Goal: Information Seeking & Learning: Check status

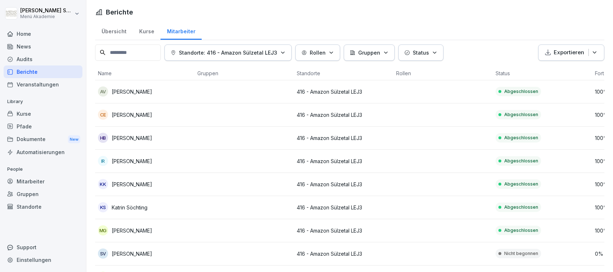
click at [26, 32] on div "Home" at bounding box center [43, 33] width 79 height 13
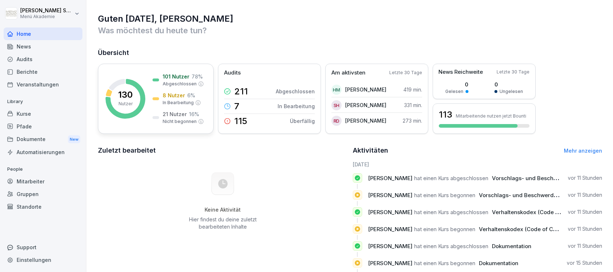
click at [185, 91] on div "8 Nutzer 6 %" at bounding box center [179, 95] width 33 height 8
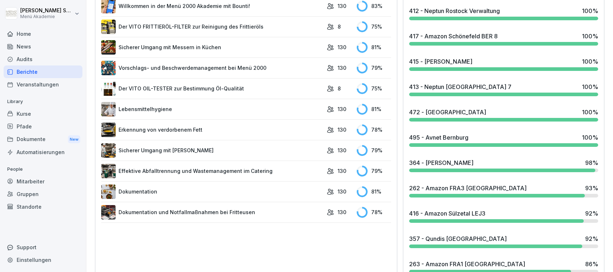
scroll to position [433, 0]
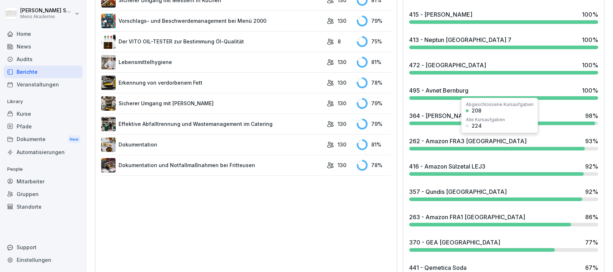
click at [502, 143] on div "262 - Amazon FRA3 [GEOGRAPHIC_DATA] 93 %" at bounding box center [503, 141] width 189 height 9
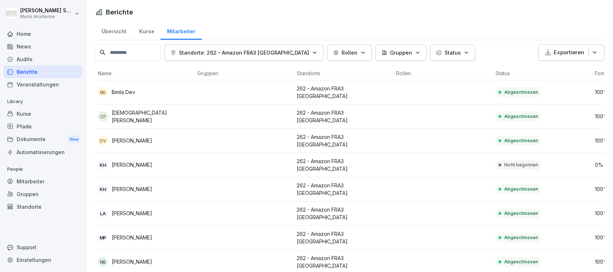
click at [33, 35] on div "Home" at bounding box center [43, 33] width 79 height 13
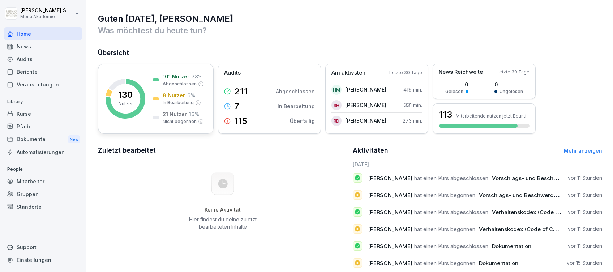
click at [167, 96] on p "8 Nutzer" at bounding box center [174, 95] width 22 height 8
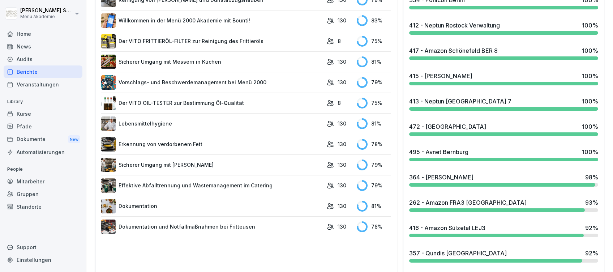
scroll to position [385, 0]
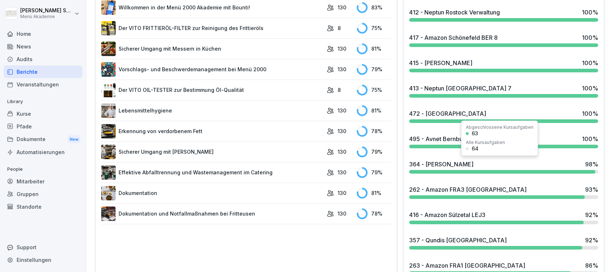
click at [553, 167] on div "364 - MEG Leißling 98 %" at bounding box center [503, 164] width 189 height 9
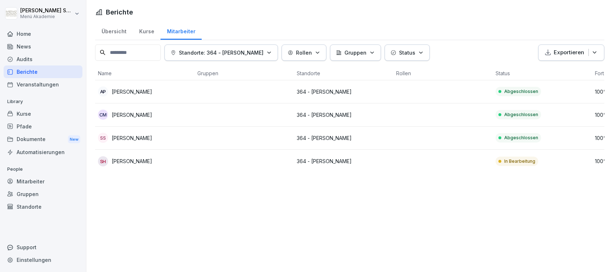
click at [25, 35] on div "Home" at bounding box center [43, 33] width 79 height 13
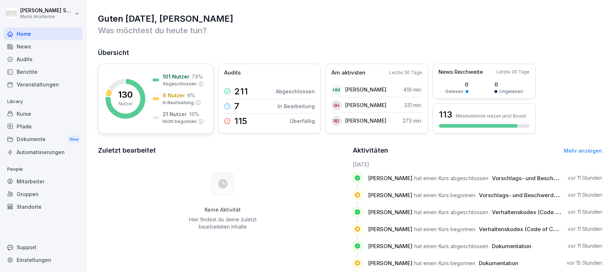
click at [162, 81] on div "101 Nutzer 78 % Abgeschlossen" at bounding box center [177, 80] width 51 height 14
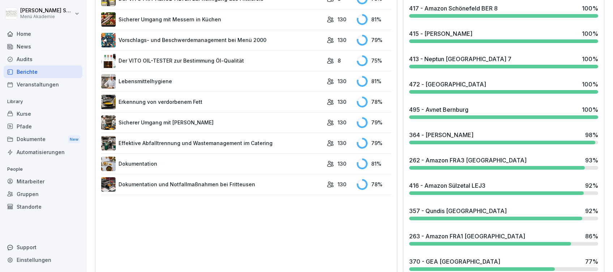
scroll to position [433, 0]
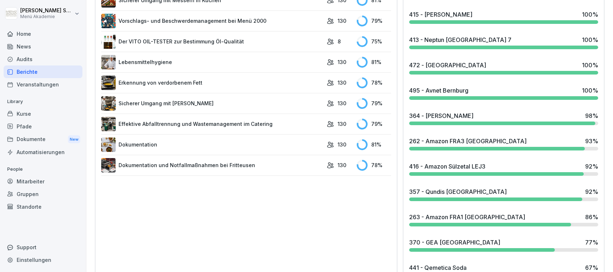
click at [427, 167] on div "416 - Amazon Sülzetal LEJ3" at bounding box center [447, 166] width 76 height 9
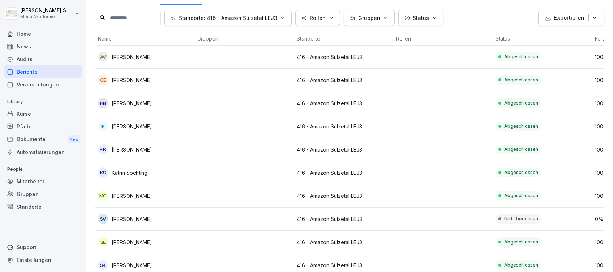
scroll to position [33, 0]
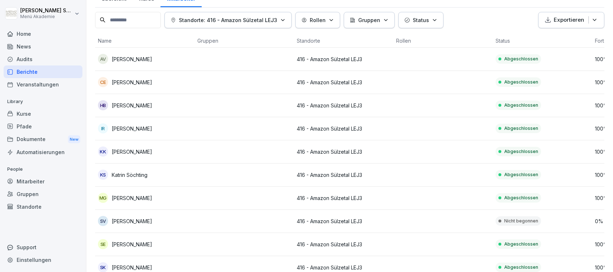
click at [38, 33] on div "Home" at bounding box center [43, 33] width 79 height 13
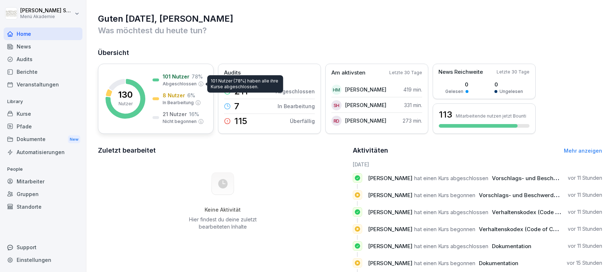
click at [187, 86] on p "Abgeschlossen" at bounding box center [180, 84] width 34 height 7
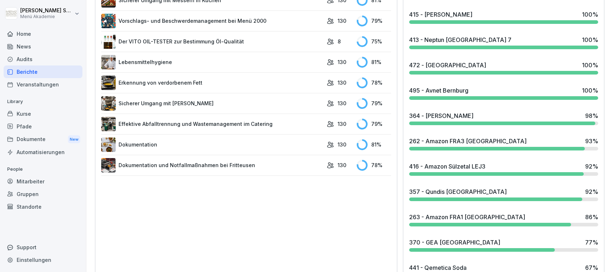
scroll to position [481, 0]
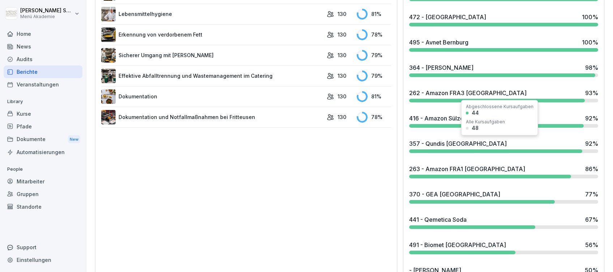
click at [475, 144] on div "357 - Qundis [GEOGRAPHIC_DATA] 92 %" at bounding box center [503, 143] width 189 height 9
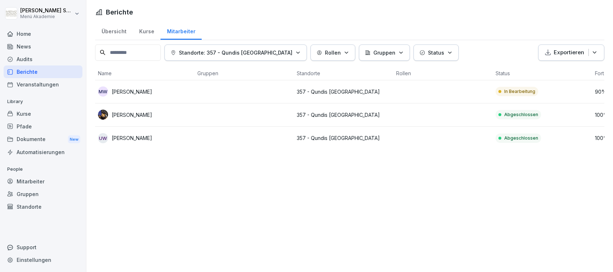
scroll to position [0, 50]
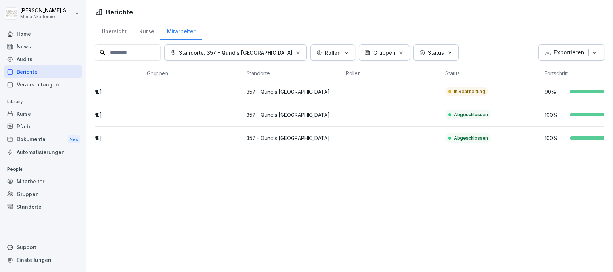
click at [32, 32] on div "Home" at bounding box center [43, 33] width 79 height 13
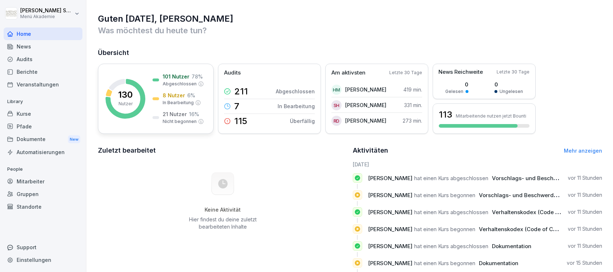
click at [165, 98] on p "8 Nutzer" at bounding box center [174, 95] width 22 height 8
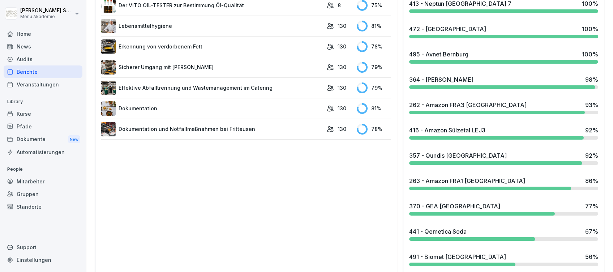
scroll to position [481, 0]
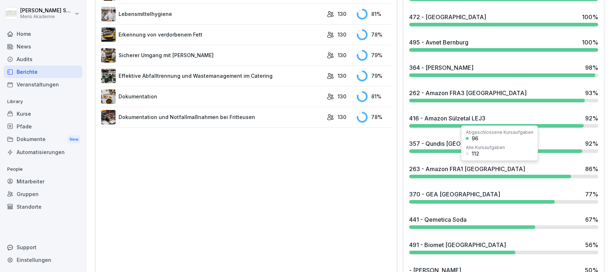
click at [450, 165] on div "263 - Amazon FRA1 [GEOGRAPHIC_DATA]" at bounding box center [467, 168] width 116 height 9
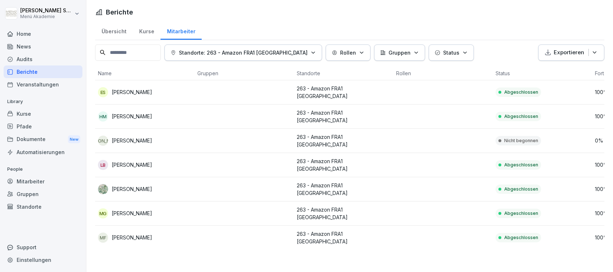
click at [33, 32] on div "Home" at bounding box center [43, 33] width 79 height 13
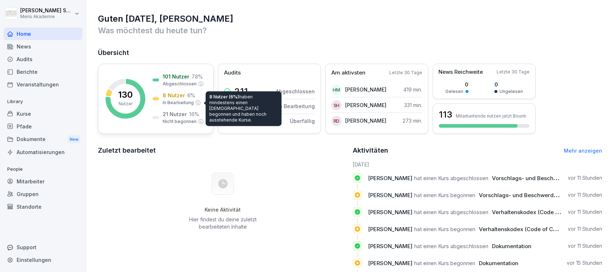
click at [209, 102] on div "8 Nutzer (6%) haben mindestens einen [DEMOGRAPHIC_DATA] begonnen und haben noch…" at bounding box center [243, 108] width 76 height 35
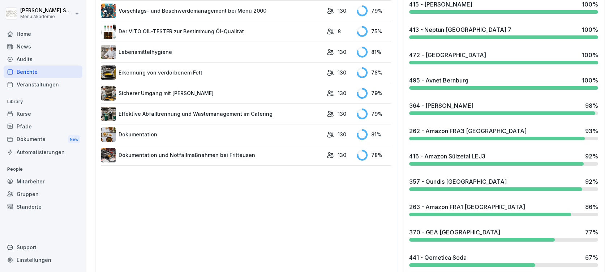
scroll to position [481, 0]
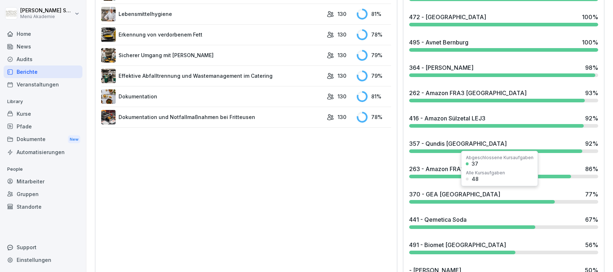
click at [473, 192] on div "370 - GEA [GEOGRAPHIC_DATA] 77 %" at bounding box center [503, 194] width 189 height 9
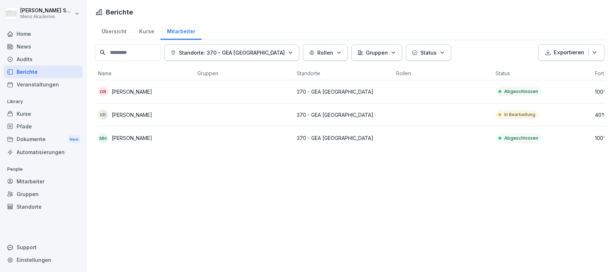
scroll to position [0, 80]
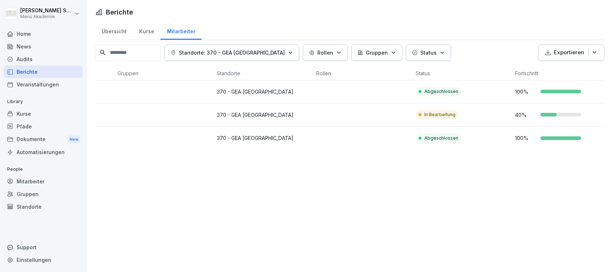
click at [32, 31] on div "Home" at bounding box center [43, 33] width 79 height 13
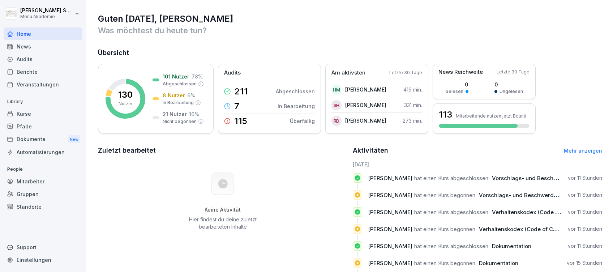
scroll to position [56, 0]
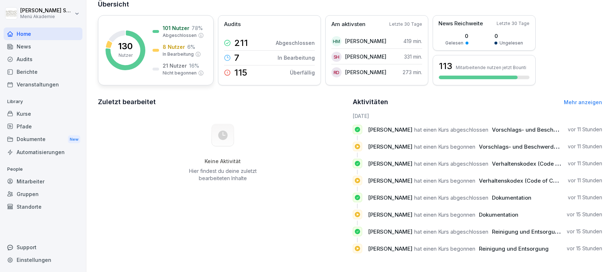
click at [180, 32] on div "101 Nutzer 78 % Abgeschlossen 8 Nutzer 6 % In Bearbeitung 21 Nutzer 16 % Nicht …" at bounding box center [177, 50] width 51 height 52
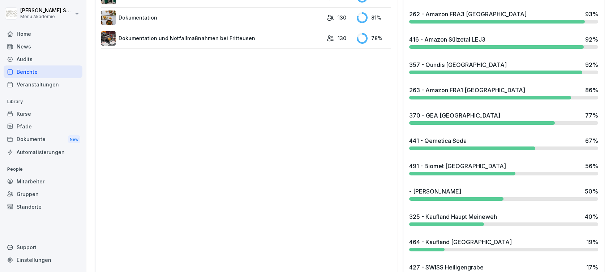
scroll to position [574, 0]
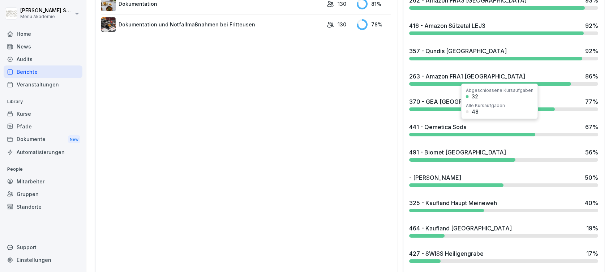
click at [440, 125] on div "441 - Qemetica Soda" at bounding box center [437, 126] width 57 height 9
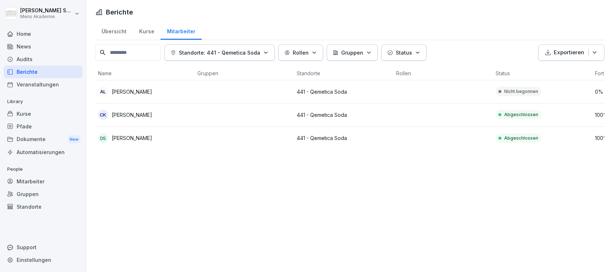
click at [23, 34] on div "Home" at bounding box center [43, 33] width 79 height 13
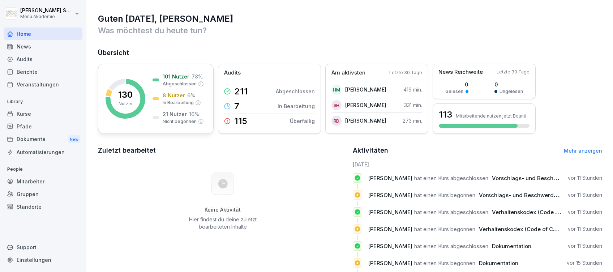
click at [190, 109] on div "101 Nutzer 78 % Abgeschlossen 8 Nutzer 6 % In Bearbeitung 21 Nutzer 16 % Nicht …" at bounding box center [177, 99] width 51 height 52
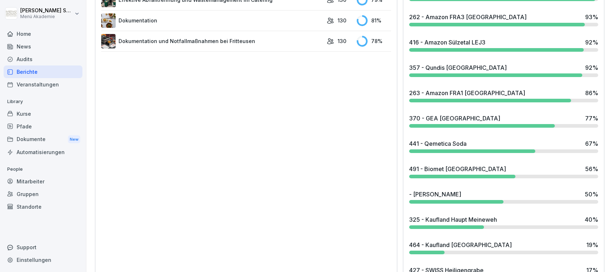
scroll to position [578, 0]
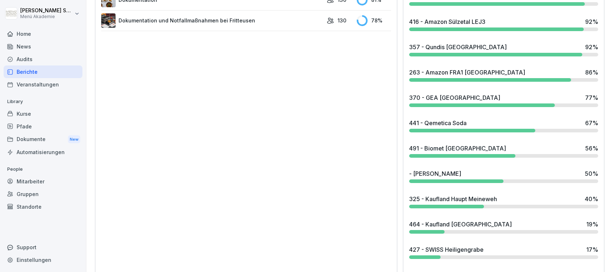
click at [452, 150] on div "491 - Biomet [GEOGRAPHIC_DATA]" at bounding box center [457, 148] width 97 height 9
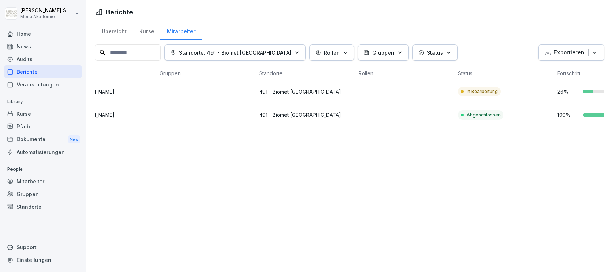
scroll to position [0, 48]
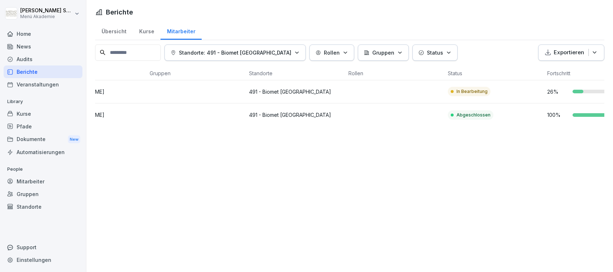
click at [29, 34] on div "Home" at bounding box center [43, 33] width 79 height 13
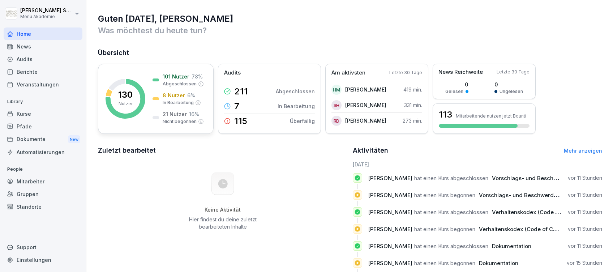
click at [171, 87] on div "101 Nutzer 78 % Abgeschlossen 8 Nutzer 6 % In Bearbeitung 21 Nutzer 16 % Nicht …" at bounding box center [177, 99] width 51 height 52
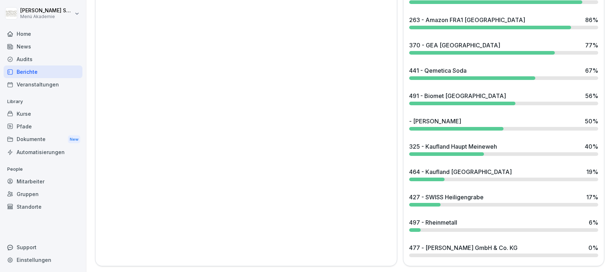
scroll to position [637, 0]
click at [455, 117] on div "- [PERSON_NAME] 50 %" at bounding box center [503, 121] width 189 height 9
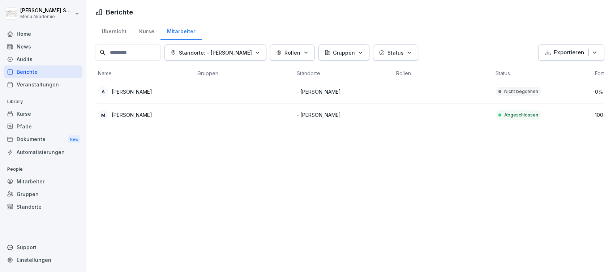
click at [16, 31] on div "Home" at bounding box center [43, 33] width 79 height 13
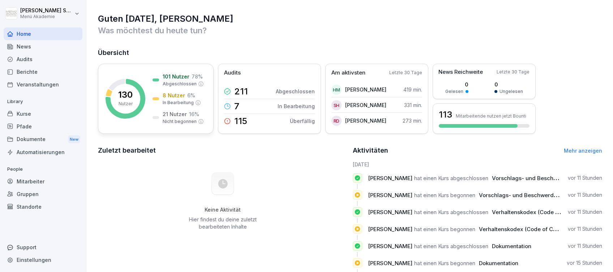
click at [170, 103] on p "In Bearbeitung" at bounding box center [178, 102] width 31 height 7
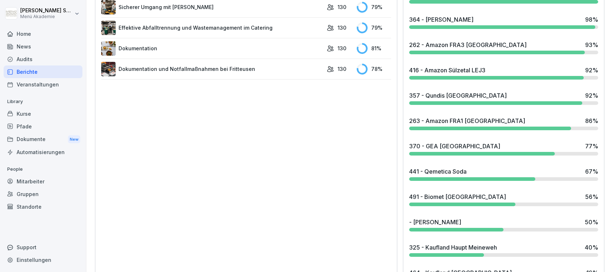
scroll to position [578, 0]
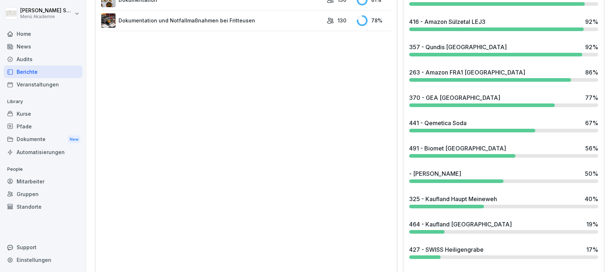
click at [465, 199] on div "325 - Kaufland Haupt Meineweh" at bounding box center [453, 198] width 88 height 9
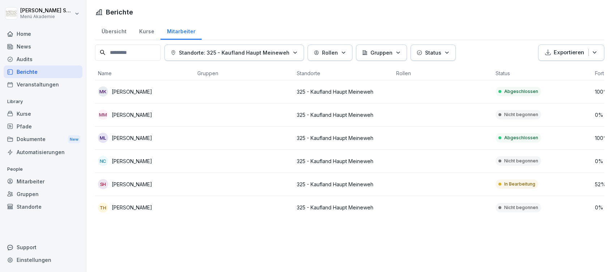
click at [24, 31] on div "Home" at bounding box center [43, 33] width 79 height 13
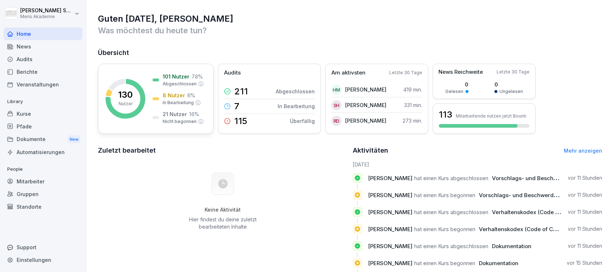
click at [187, 84] on p "Abgeschlossen" at bounding box center [180, 84] width 34 height 7
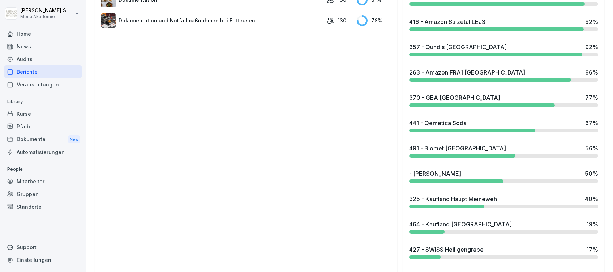
scroll to position [626, 0]
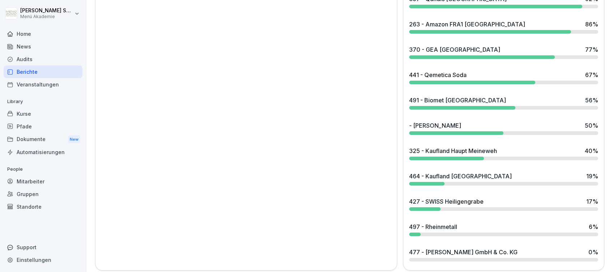
click at [447, 172] on div "464 - Kaufland [GEOGRAPHIC_DATA]" at bounding box center [460, 176] width 103 height 9
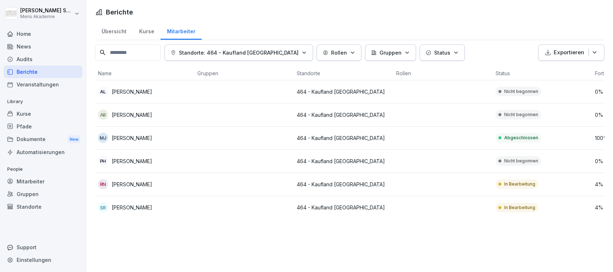
click at [33, 35] on div "Home" at bounding box center [43, 33] width 79 height 13
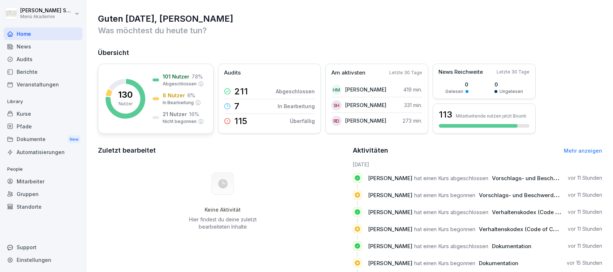
click at [175, 91] on div "101 Nutzer 78 % Abgeschlossen 8 Nutzer 6 % In Bearbeitung 21 Nutzer 16 % Nicht …" at bounding box center [177, 99] width 51 height 52
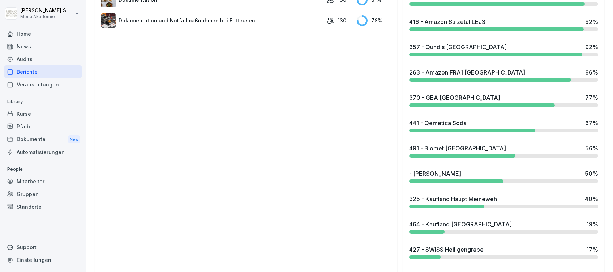
scroll to position [626, 0]
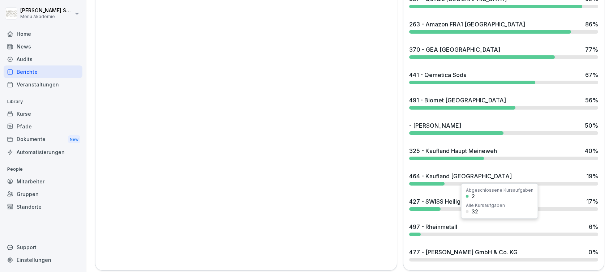
click at [453, 225] on div "497 - Rheinmetall 6 %" at bounding box center [503, 226] width 189 height 9
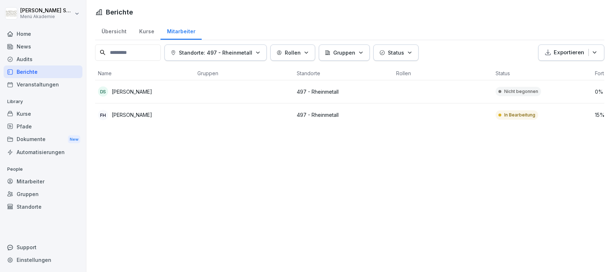
click at [26, 35] on div "Home" at bounding box center [43, 33] width 79 height 13
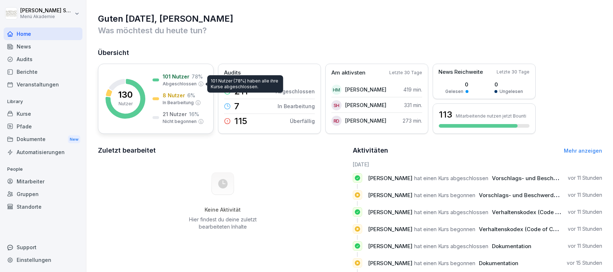
click at [173, 87] on p "Abgeschlossen" at bounding box center [180, 84] width 34 height 7
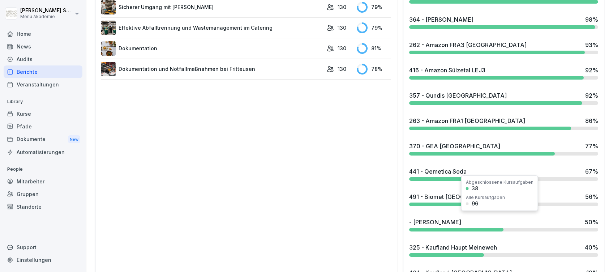
scroll to position [637, 0]
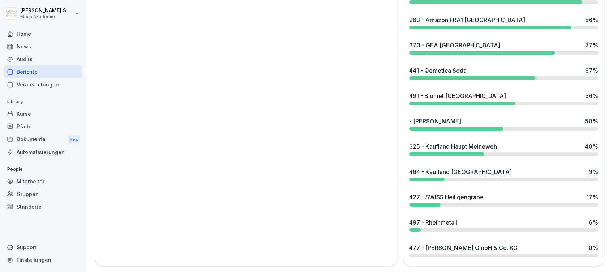
click at [458, 243] on div "477 - [PERSON_NAME] GmbH & Co. KG" at bounding box center [463, 247] width 108 height 9
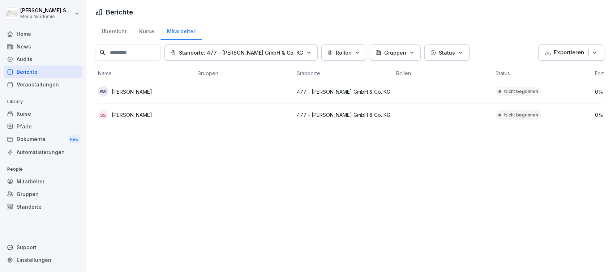
click at [27, 34] on div "Home" at bounding box center [43, 33] width 79 height 13
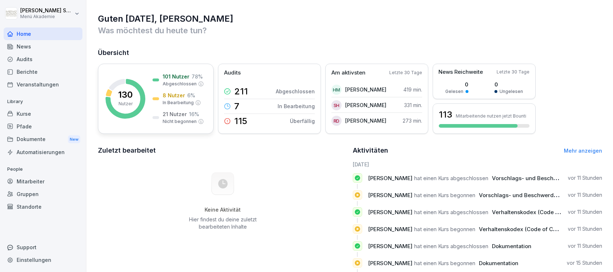
click at [164, 94] on p "8 Nutzer" at bounding box center [174, 95] width 22 height 8
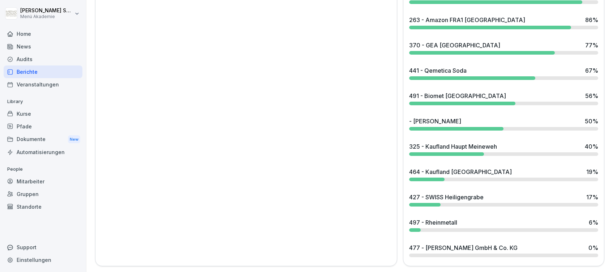
scroll to position [637, 0]
click at [440, 192] on div "427 - SWISS Heiligengrabe" at bounding box center [446, 196] width 74 height 9
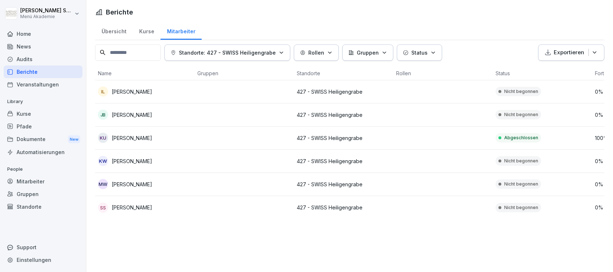
click at [32, 32] on div "Home" at bounding box center [43, 33] width 79 height 13
